Goal: Task Accomplishment & Management: Use online tool/utility

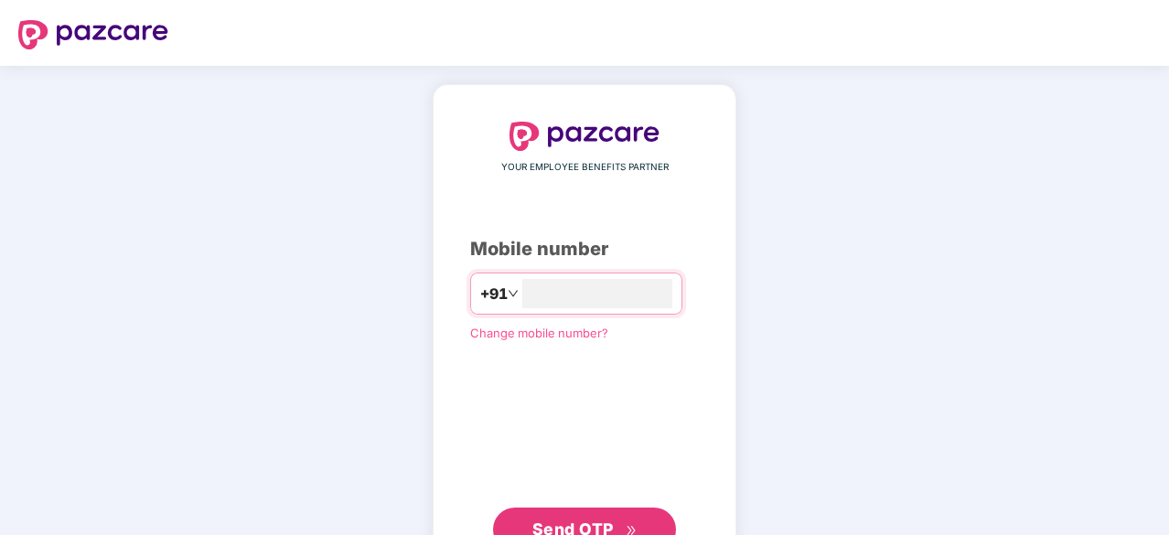
type input "**********"
click at [603, 511] on button "Send OTP" at bounding box center [584, 528] width 183 height 44
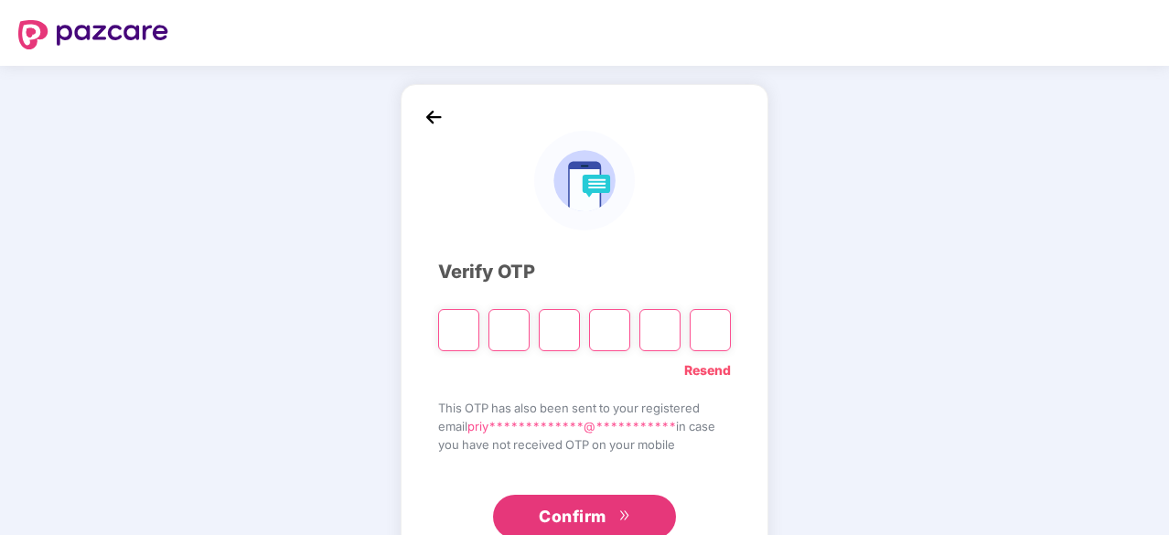
type input "*"
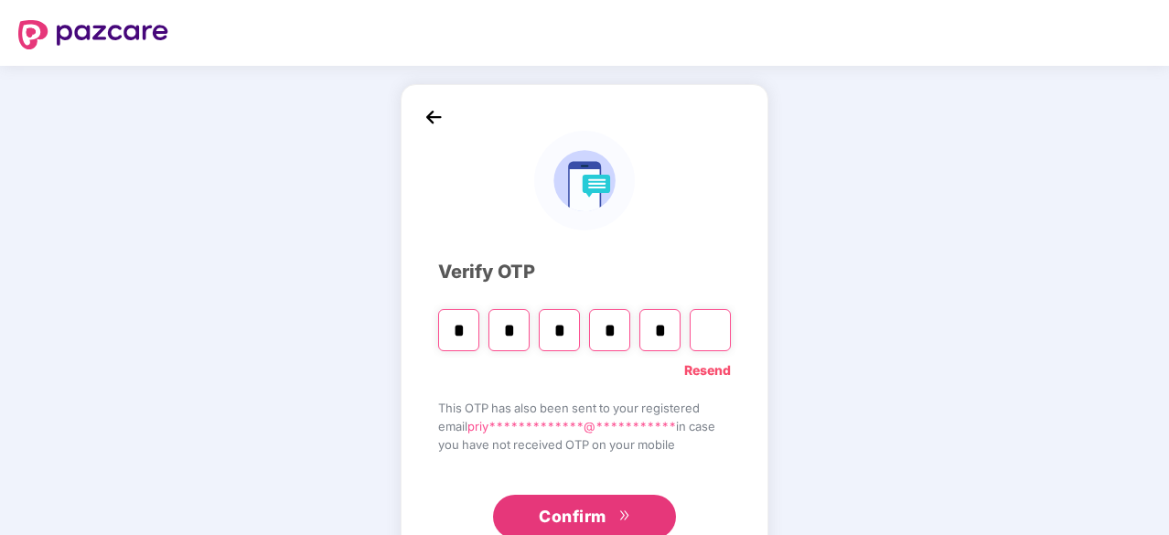
type input "*"
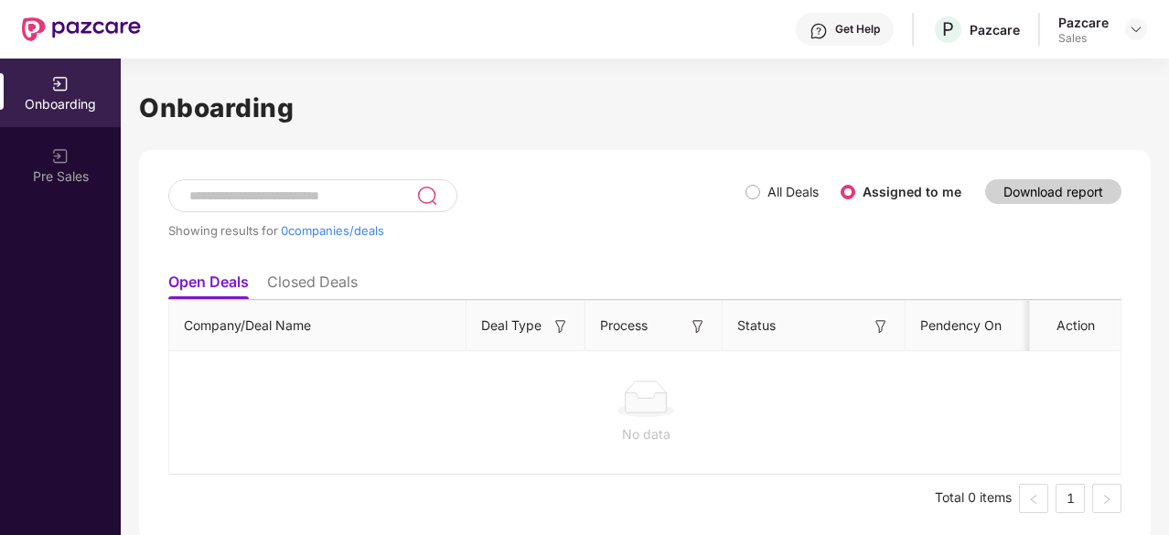
click at [1149, 40] on header "Get Help P Pazcare Pazcare Sales" at bounding box center [584, 29] width 1169 height 59
click at [1137, 36] on img at bounding box center [1136, 29] width 15 height 15
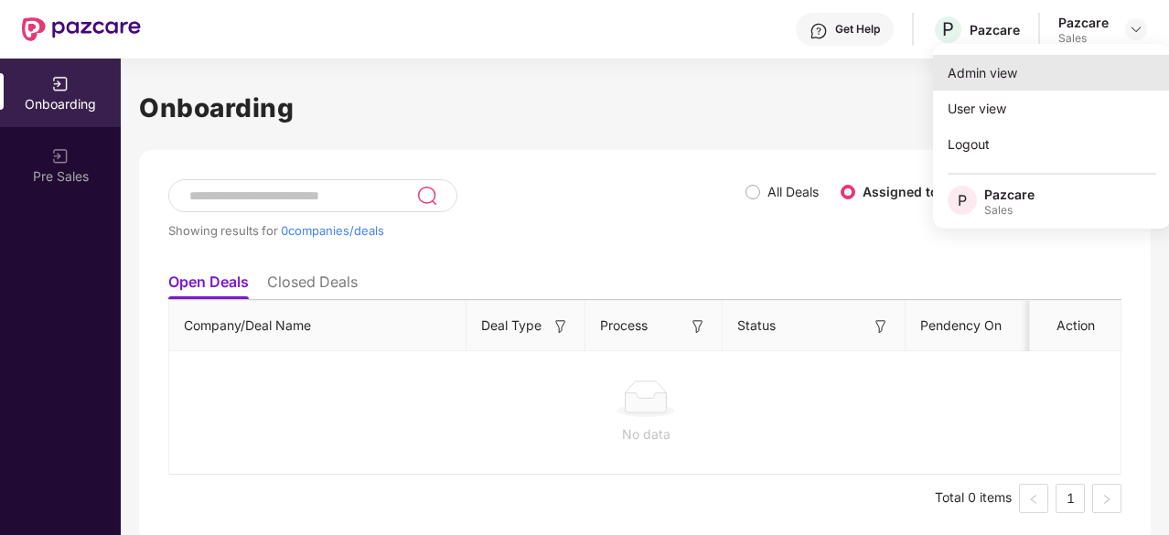
click at [1062, 72] on div "Admin view" at bounding box center [1052, 73] width 238 height 36
